Goal: Complete application form: Complete application form

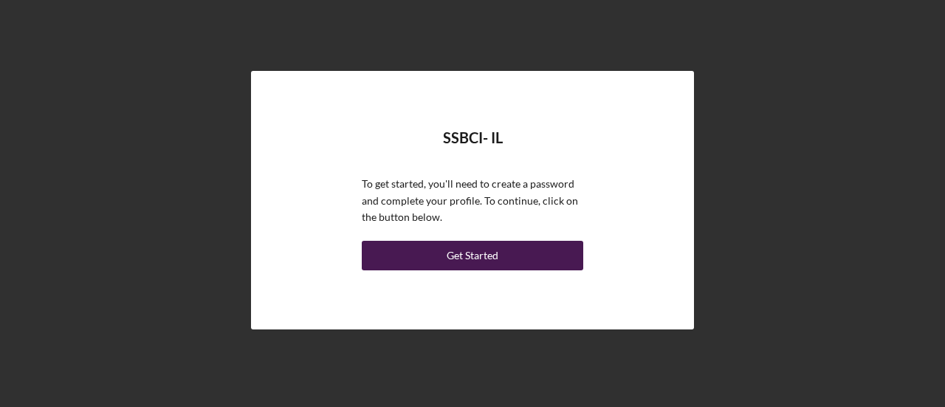
click at [547, 262] on button "Get Started" at bounding box center [473, 256] width 222 height 30
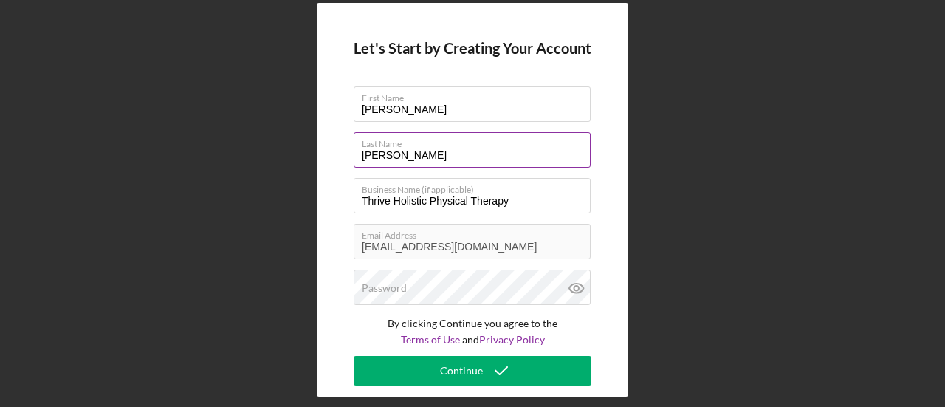
click at [411, 154] on input "[PERSON_NAME]" at bounding box center [472, 149] width 237 height 35
type input "G"
type input "[PERSON_NAME]"
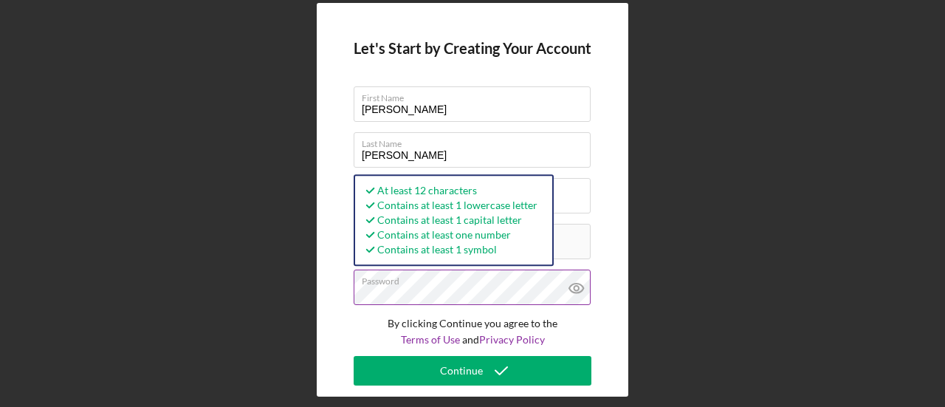
click at [582, 288] on icon at bounding box center [576, 289] width 14 height 10
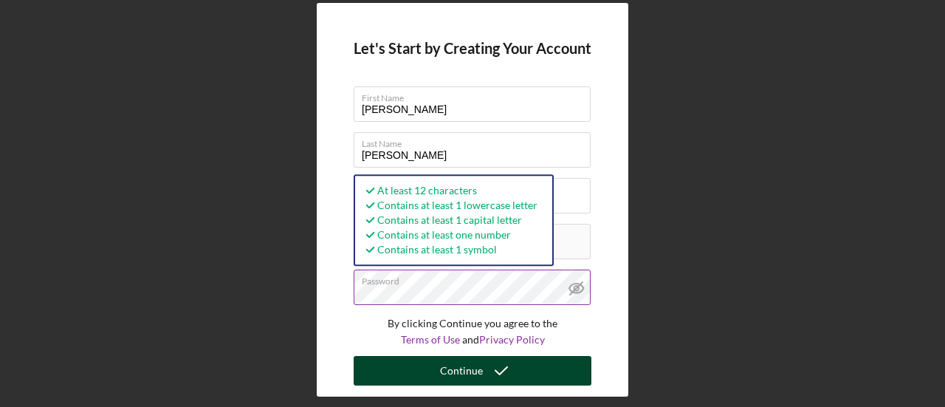
click at [547, 383] on button "Continue" at bounding box center [473, 371] width 238 height 30
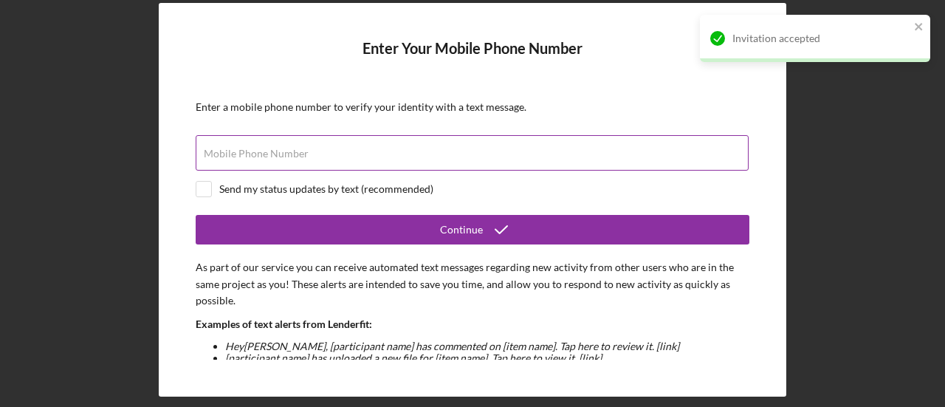
click at [457, 163] on input "Mobile Phone Number" at bounding box center [472, 152] width 553 height 35
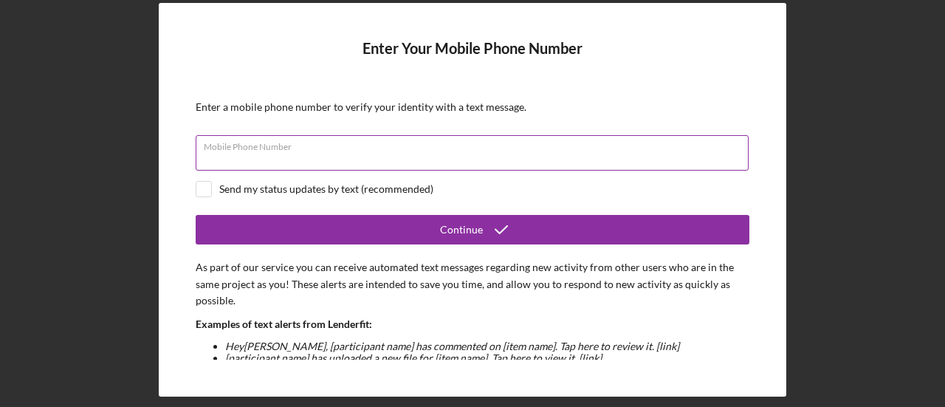
type input "[PHONE_NUMBER]"
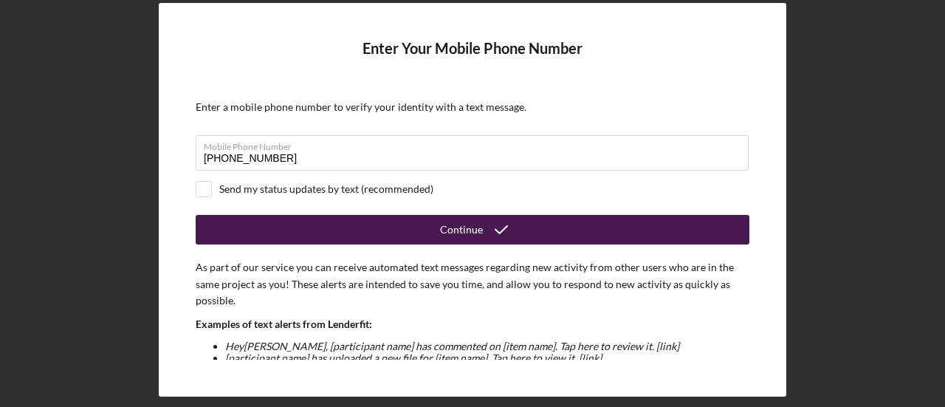
click at [511, 241] on icon "submit" at bounding box center [501, 229] width 37 height 37
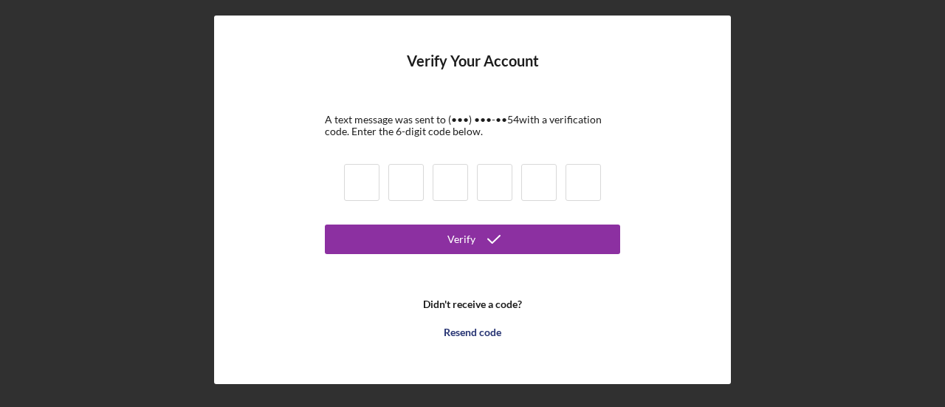
click at [360, 176] on input at bounding box center [361, 182] width 35 height 37
type input "9"
type input "1"
type input "5"
type input "9"
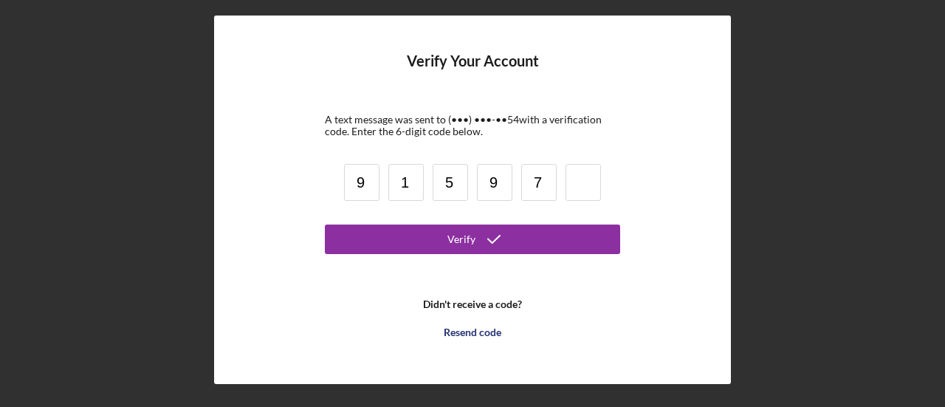
type input "7"
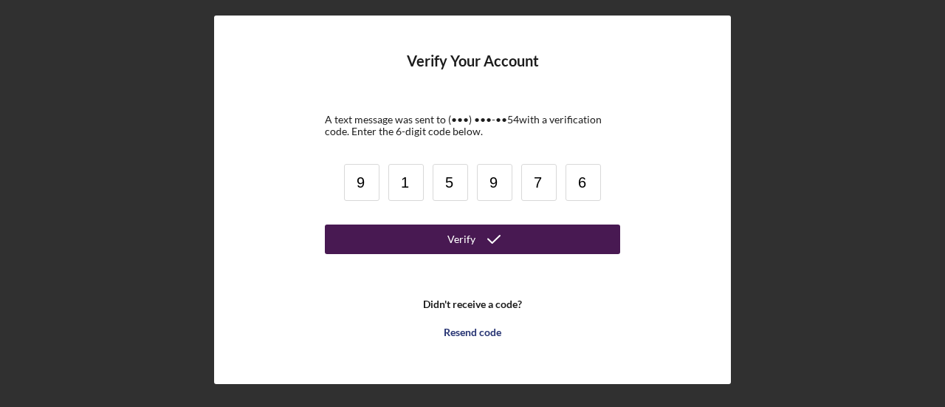
type input "6"
click at [569, 238] on button "Verify" at bounding box center [472, 240] width 295 height 30
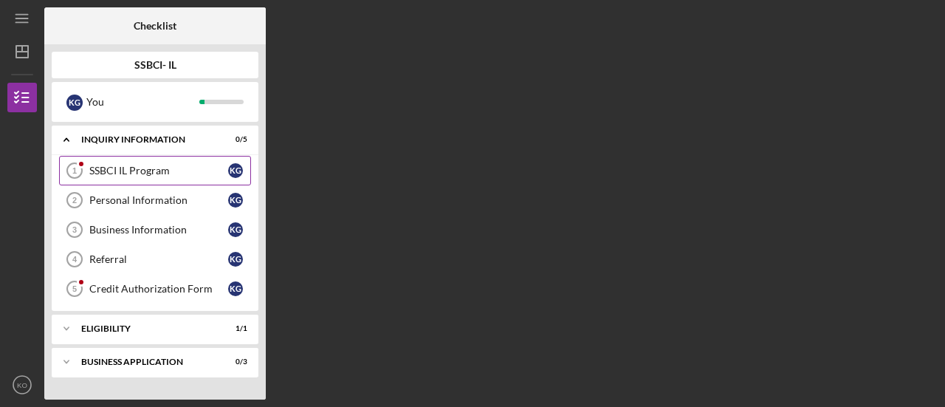
click at [152, 175] on div "SSBCI IL Program" at bounding box center [158, 171] width 139 height 12
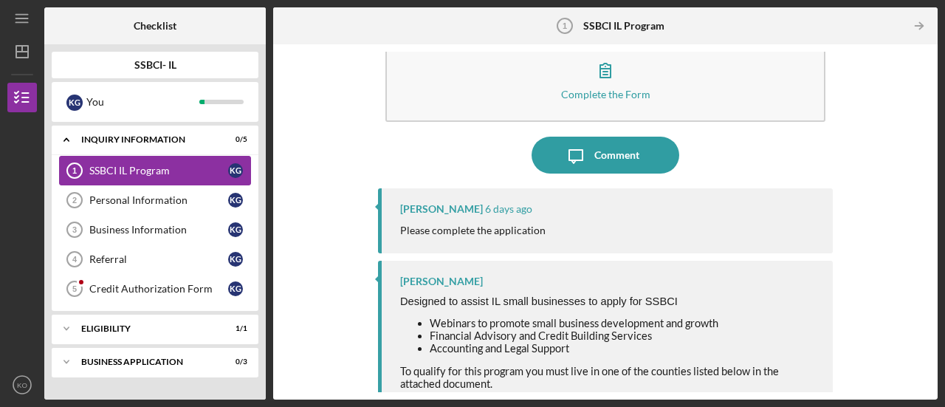
scroll to position [90, 0]
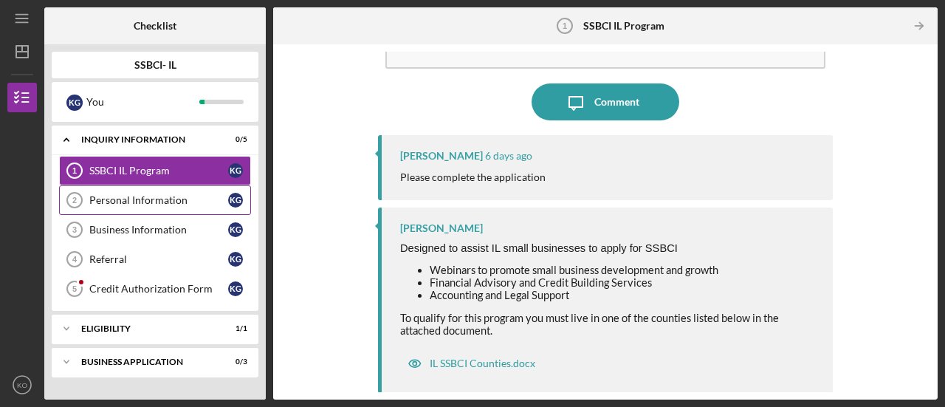
click at [135, 202] on div "Personal Information" at bounding box center [158, 200] width 139 height 12
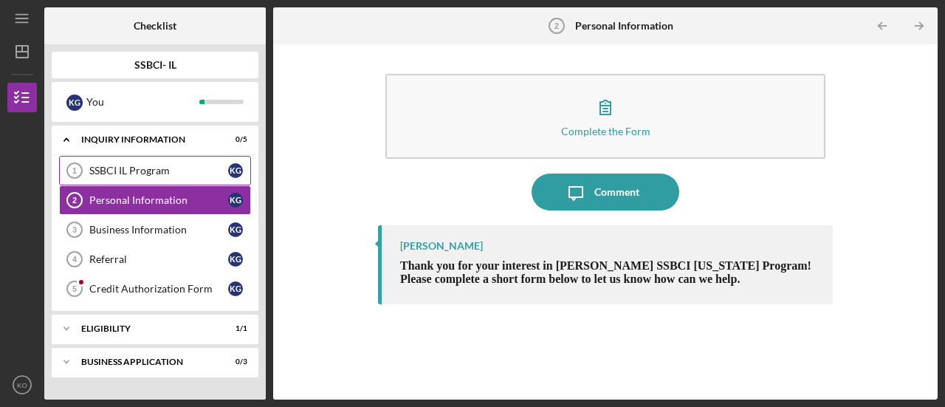
click at [115, 180] on link "SSBCI IL Program 1 SSBCI IL Program K G" at bounding box center [155, 171] width 192 height 30
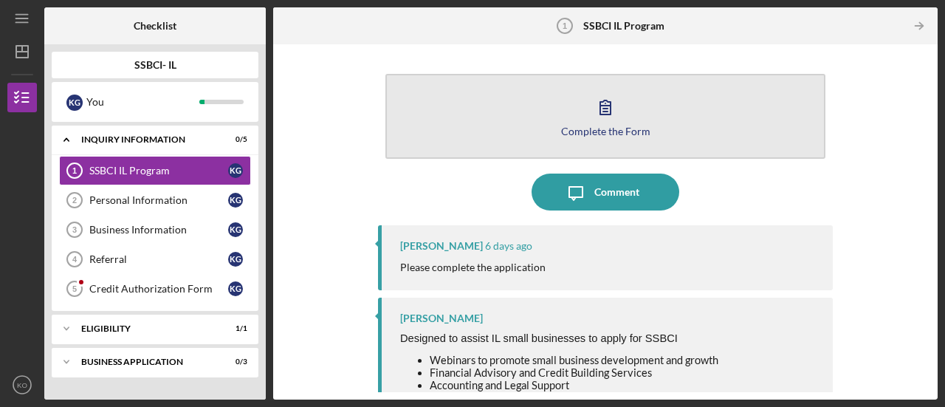
click at [634, 140] on button "Complete the Form Form" at bounding box center [606, 116] width 440 height 85
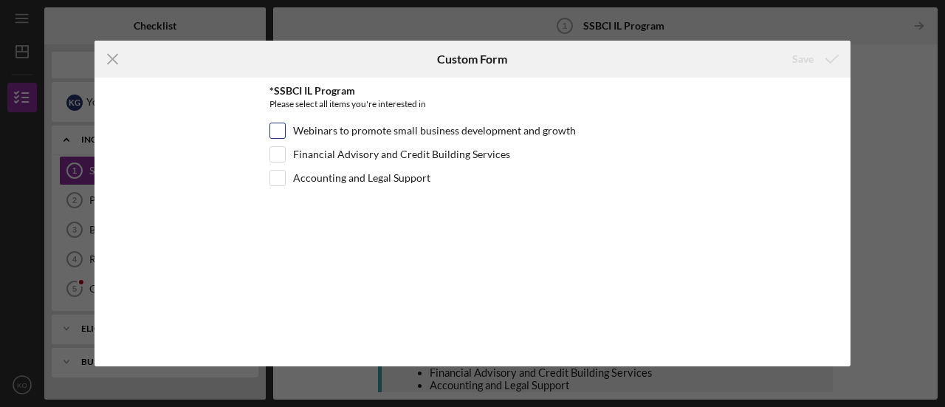
click at [277, 134] on input "Webinars to promote small business development and growth" at bounding box center [277, 130] width 15 height 15
checkbox input "true"
click at [277, 178] on input "Accounting and Legal Support" at bounding box center [277, 178] width 15 height 15
checkbox input "true"
click at [805, 55] on div "Save" at bounding box center [803, 59] width 21 height 30
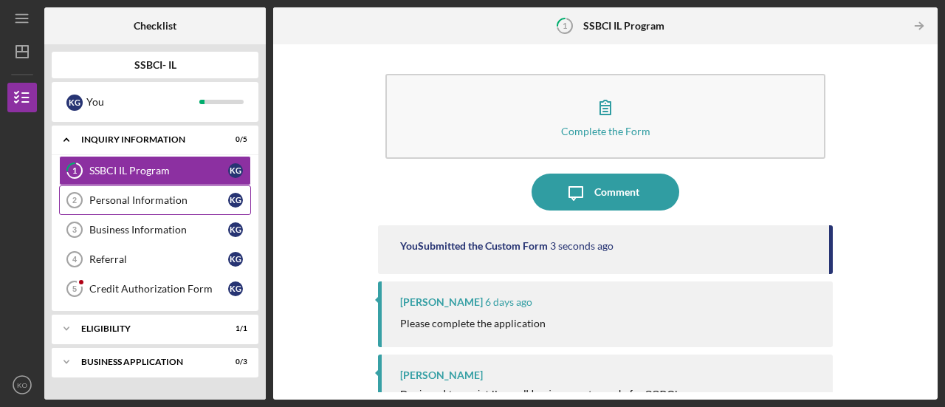
click at [186, 198] on div "Personal Information" at bounding box center [158, 200] width 139 height 12
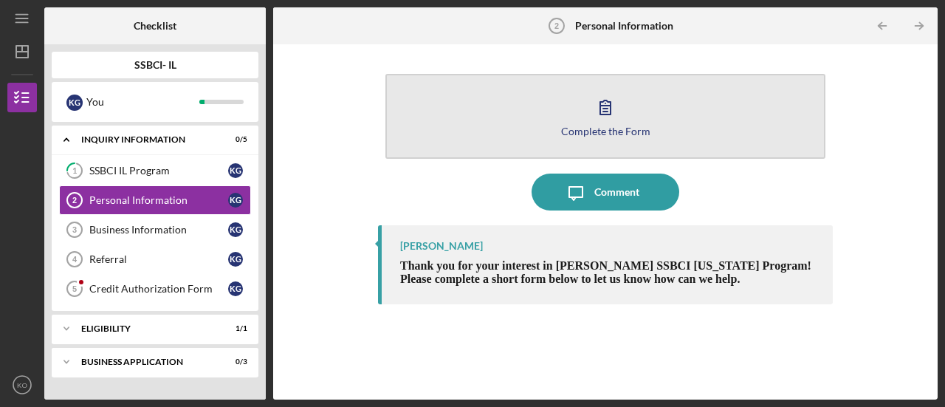
click at [583, 131] on div "Complete the Form" at bounding box center [605, 131] width 89 height 11
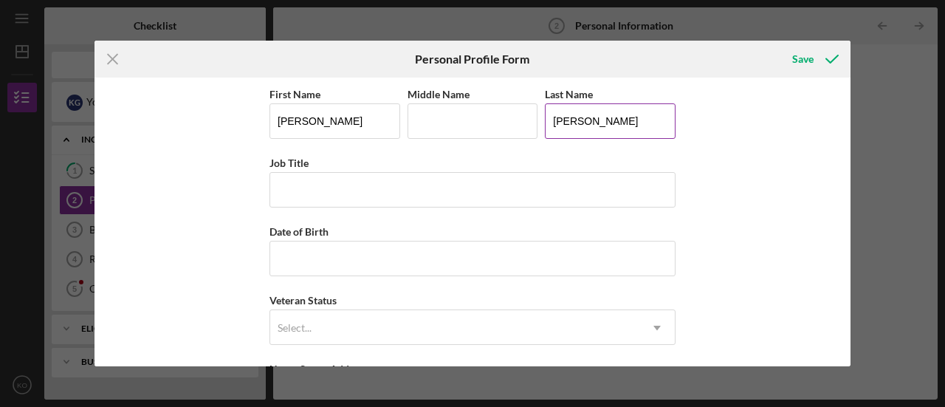
click at [609, 123] on input "[PERSON_NAME]" at bounding box center [610, 120] width 131 height 35
type input "G"
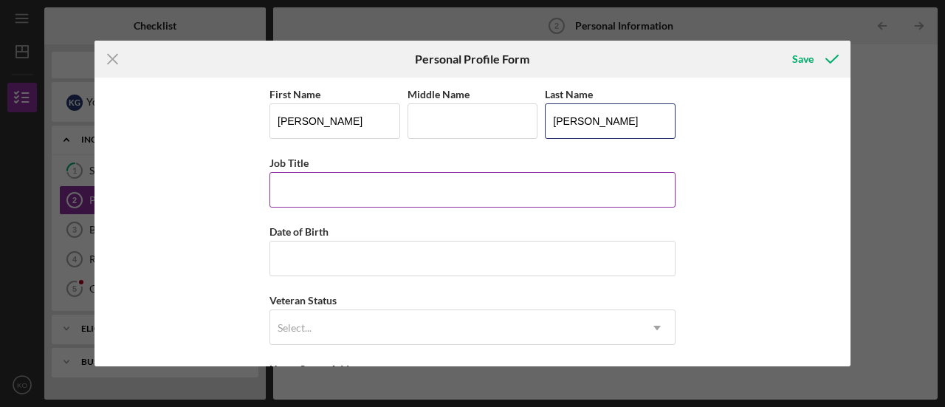
type input "[PERSON_NAME]"
click at [497, 191] on input "Job Title" at bounding box center [473, 189] width 406 height 35
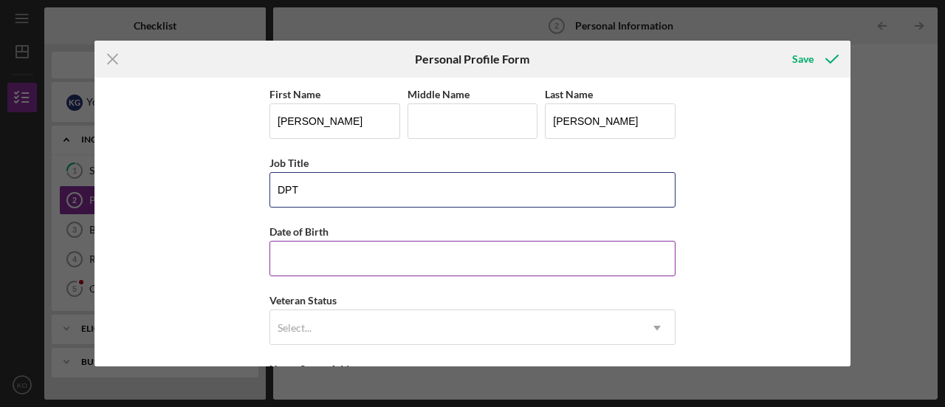
type input "DPT"
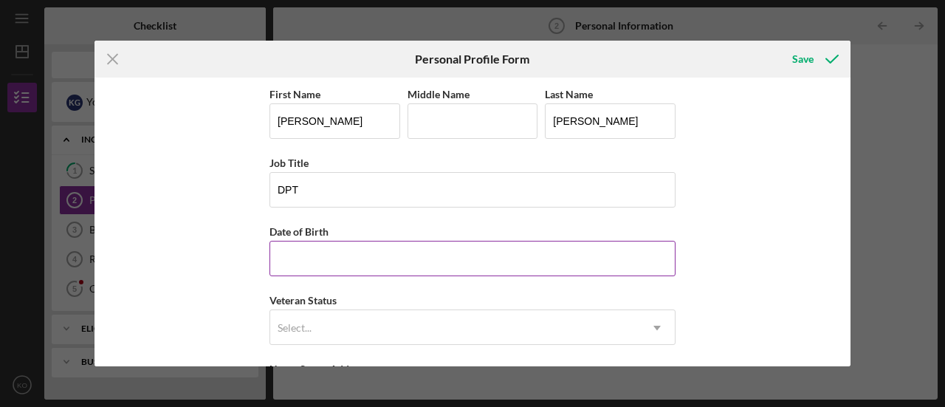
click at [532, 259] on input "Date of Birth" at bounding box center [473, 258] width 406 height 35
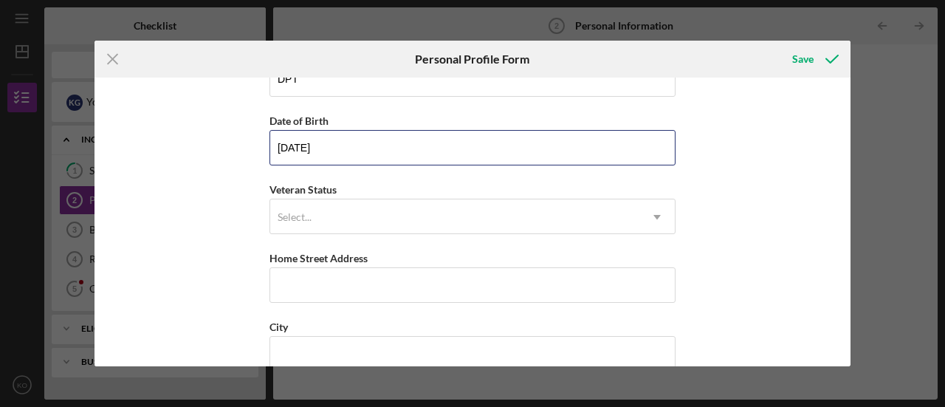
scroll to position [114, 0]
type input "[DATE]"
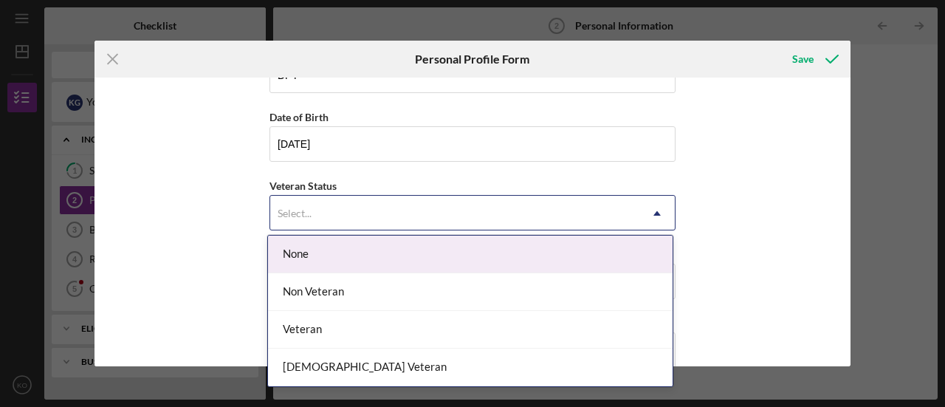
click at [431, 248] on div "None" at bounding box center [470, 255] width 405 height 38
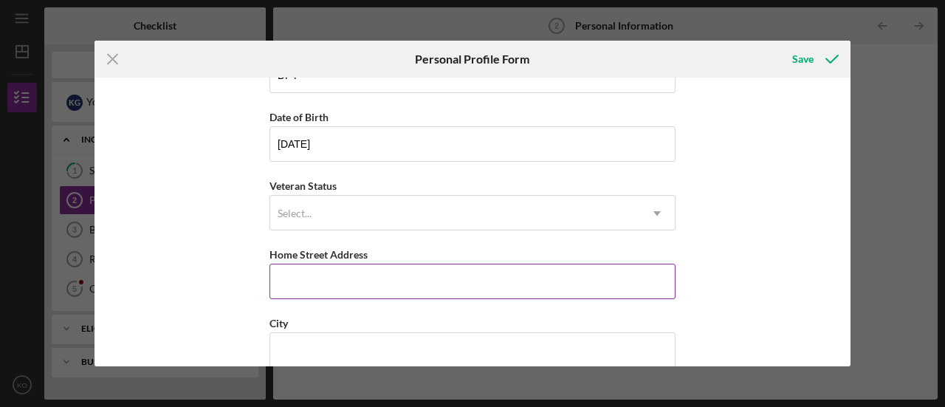
click at [540, 282] on input "Home Street Address" at bounding box center [473, 281] width 406 height 35
type input "[STREET_ADDRESS]"
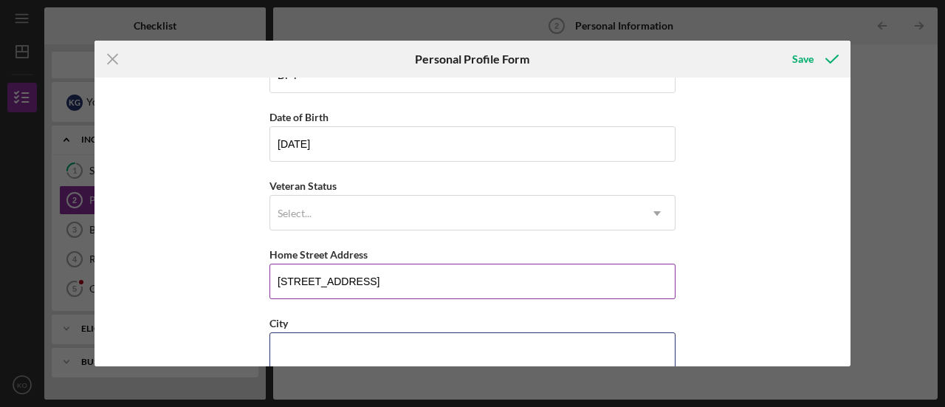
type input "[GEOGRAPHIC_DATA]"
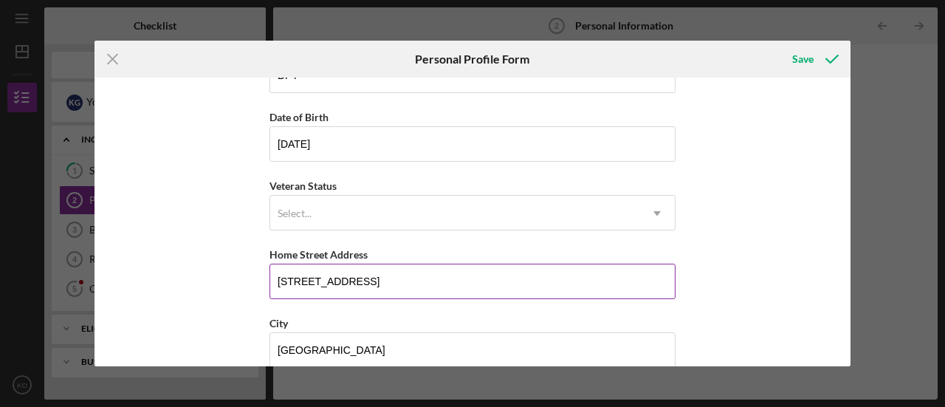
type input "IL"
type input "62025"
type input "[GEOGRAPHIC_DATA]"
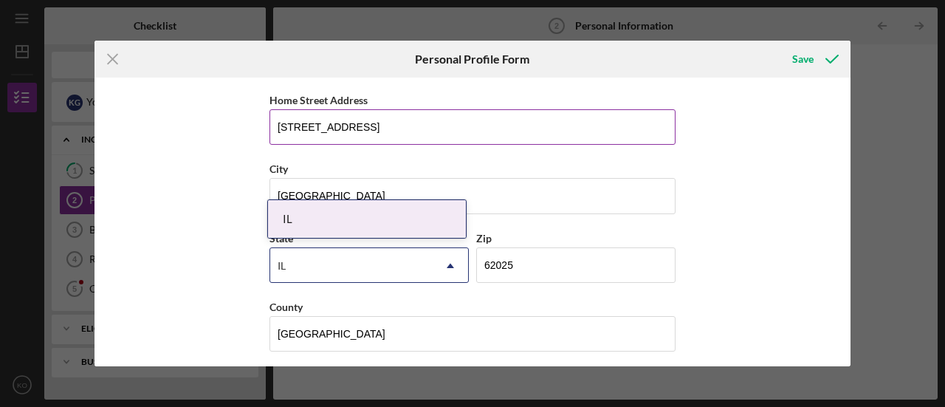
scroll to position [272, 0]
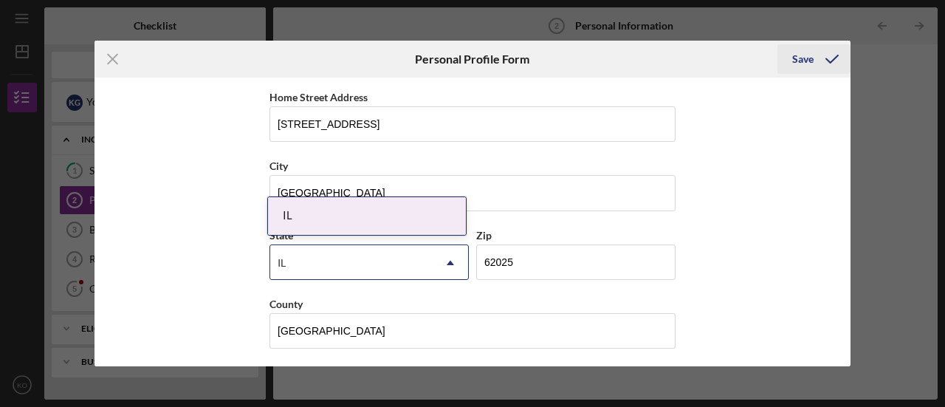
click at [788, 58] on button "Save" at bounding box center [814, 59] width 73 height 30
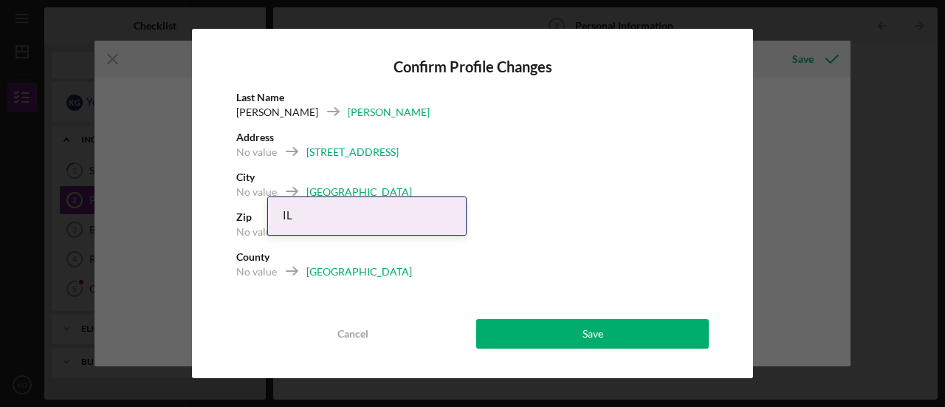
click at [589, 377] on div "Confirm Profile Changes Last Name [PERSON_NAME] Address [STREET_ADDRESS] Cancel…" at bounding box center [472, 203] width 561 height 349
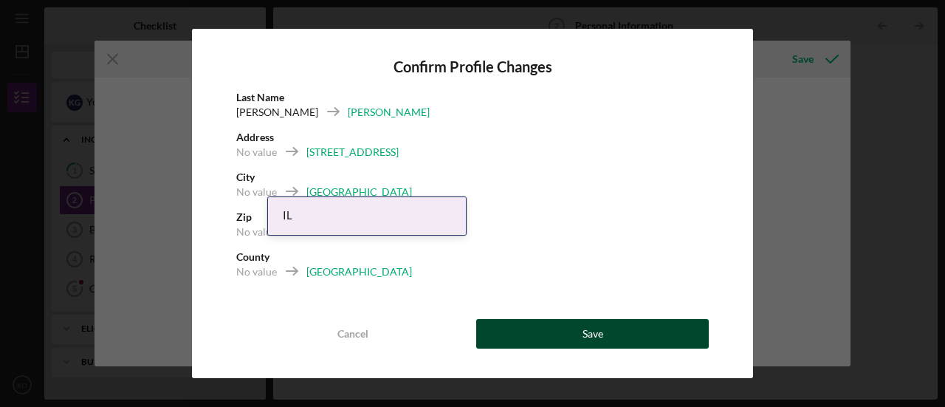
click at [601, 343] on div "Save" at bounding box center [593, 334] width 21 height 30
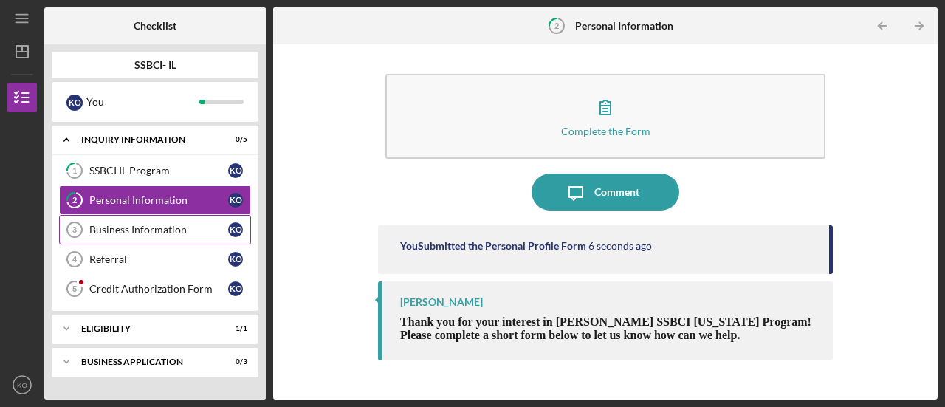
click at [188, 239] on link "Business Information 3 Business Information K O" at bounding box center [155, 230] width 192 height 30
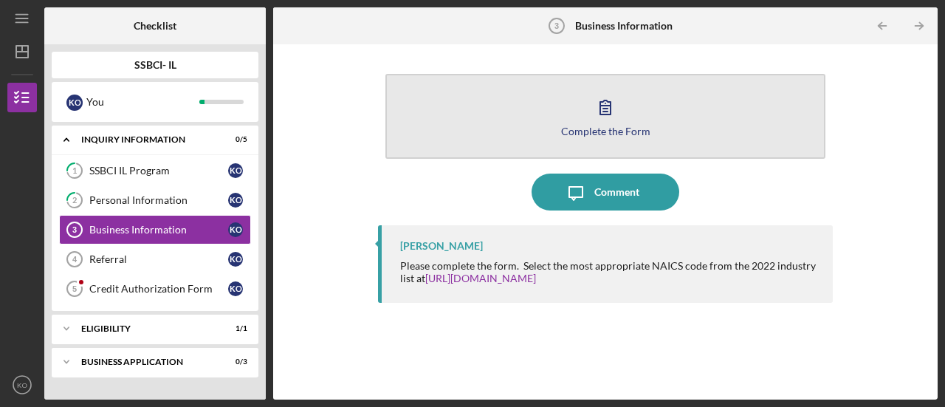
click at [615, 120] on icon "button" at bounding box center [605, 107] width 37 height 37
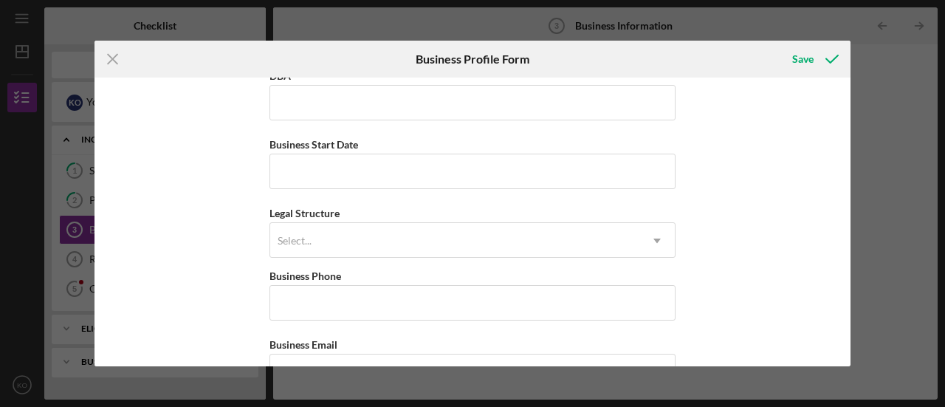
scroll to position [89, 0]
click at [517, 174] on input "Business Start Date" at bounding box center [473, 169] width 406 height 35
type input "[DATE]"
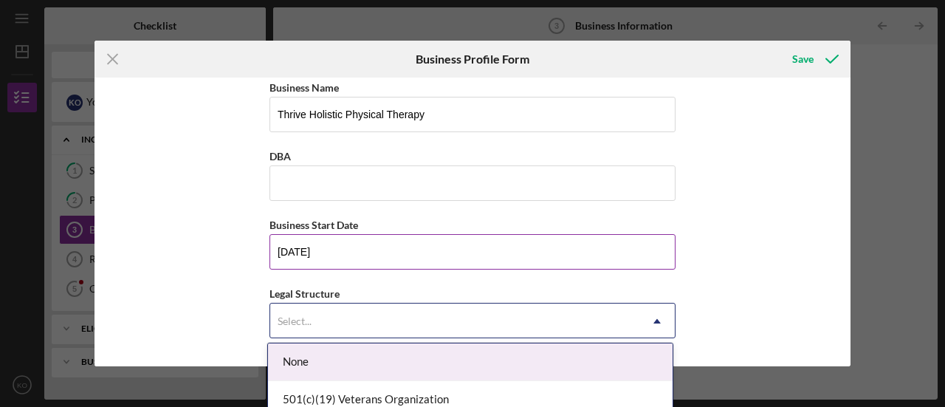
scroll to position [6, 0]
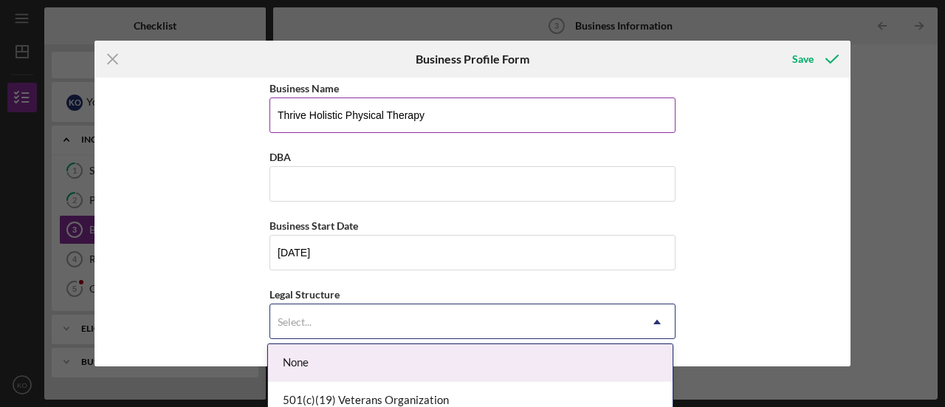
click at [510, 117] on input "Thrive Holistic Physical Therapy" at bounding box center [473, 114] width 406 height 35
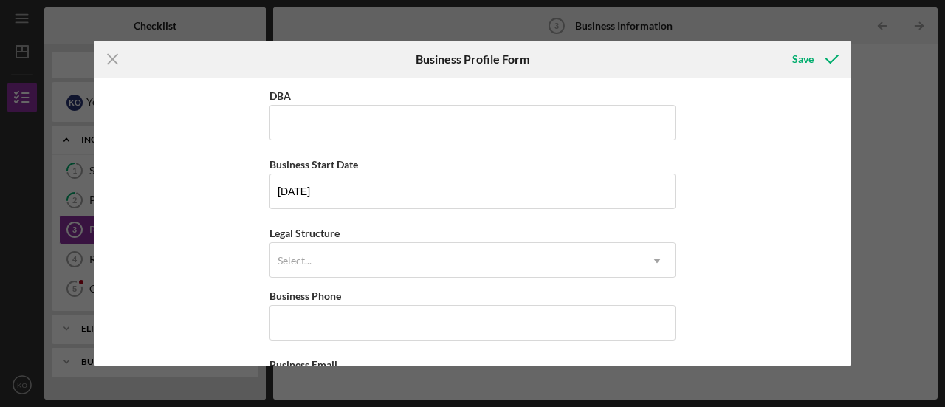
scroll to position [97, 0]
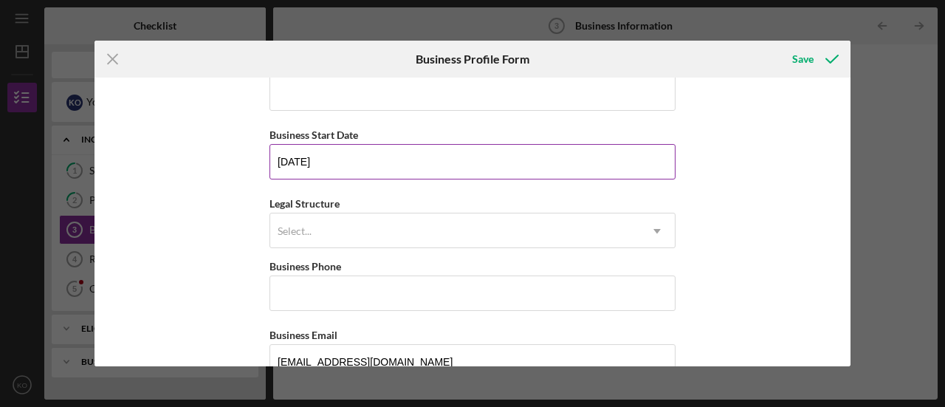
type input "Thrive Everywhere"
click at [362, 163] on input "[DATE]" at bounding box center [473, 161] width 406 height 35
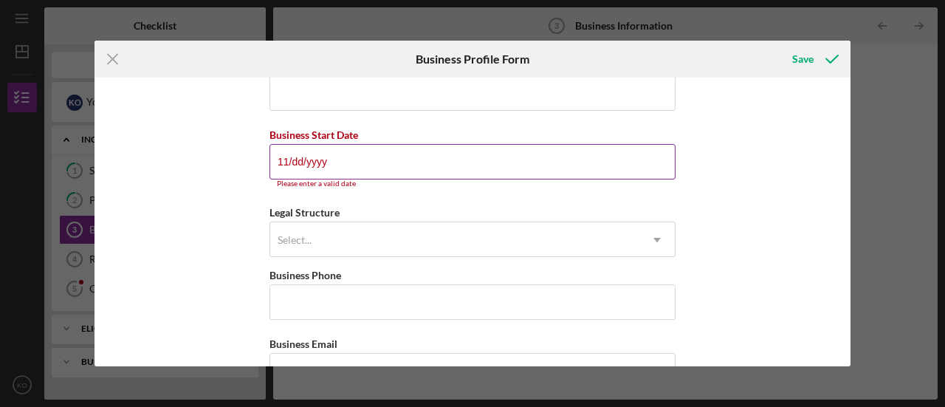
type input "1m/dd/yyyy"
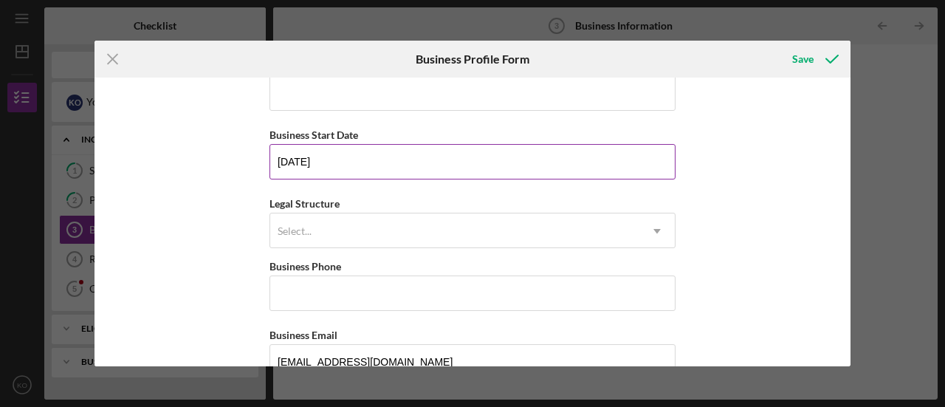
type input "[DATE]"
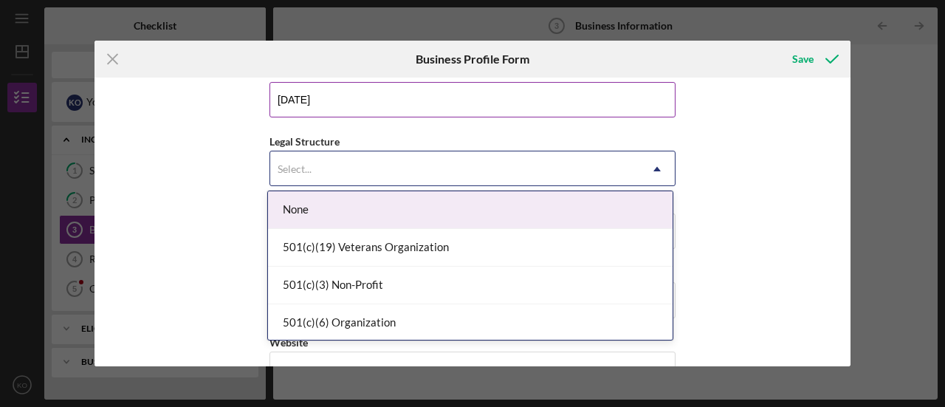
scroll to position [160, 0]
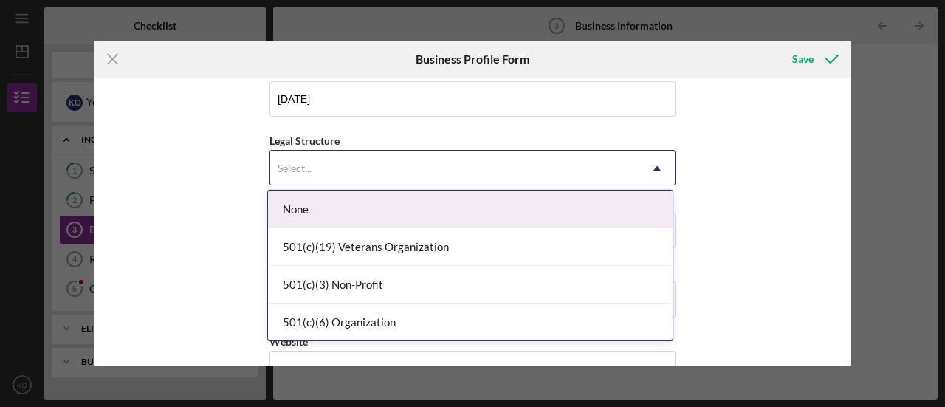
click at [777, 185] on div "Business Name Thrive Everywhere DBA Business Start Date [DATE] Legal Structure …" at bounding box center [473, 222] width 756 height 289
